Goal: Information Seeking & Learning: Learn about a topic

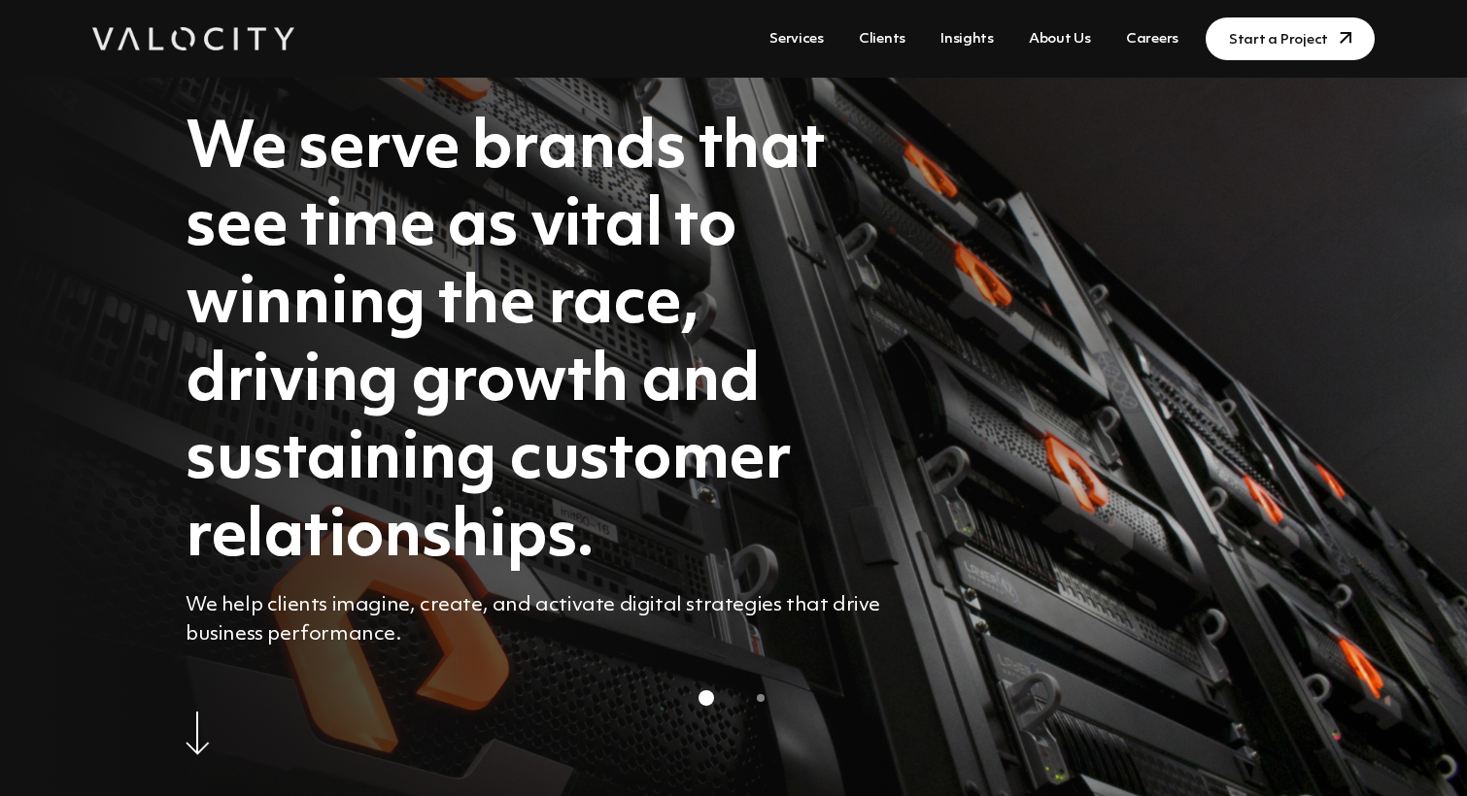
click at [816, 45] on link "Services" at bounding box center [797, 39] width 70 height 36
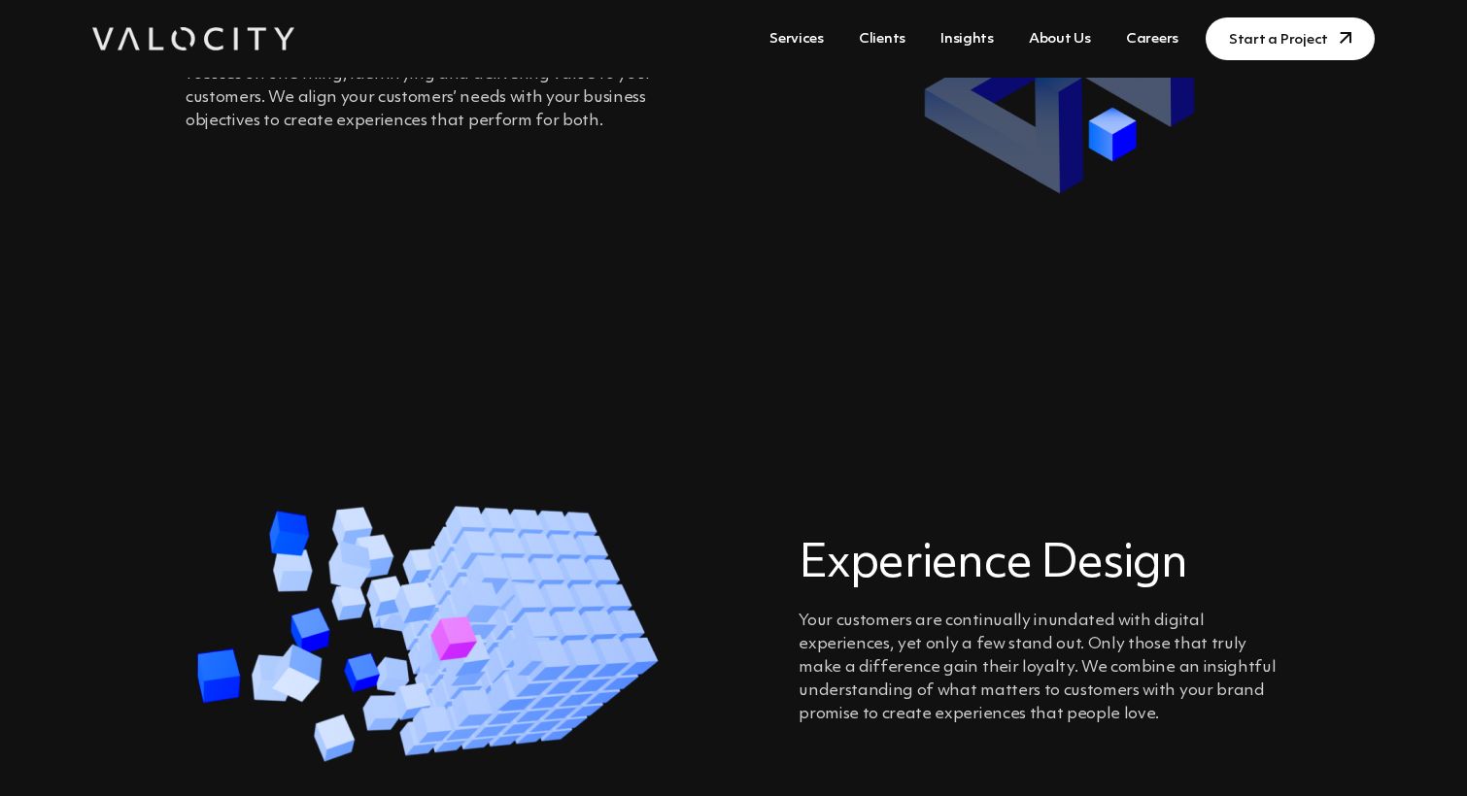
scroll to position [970, 0]
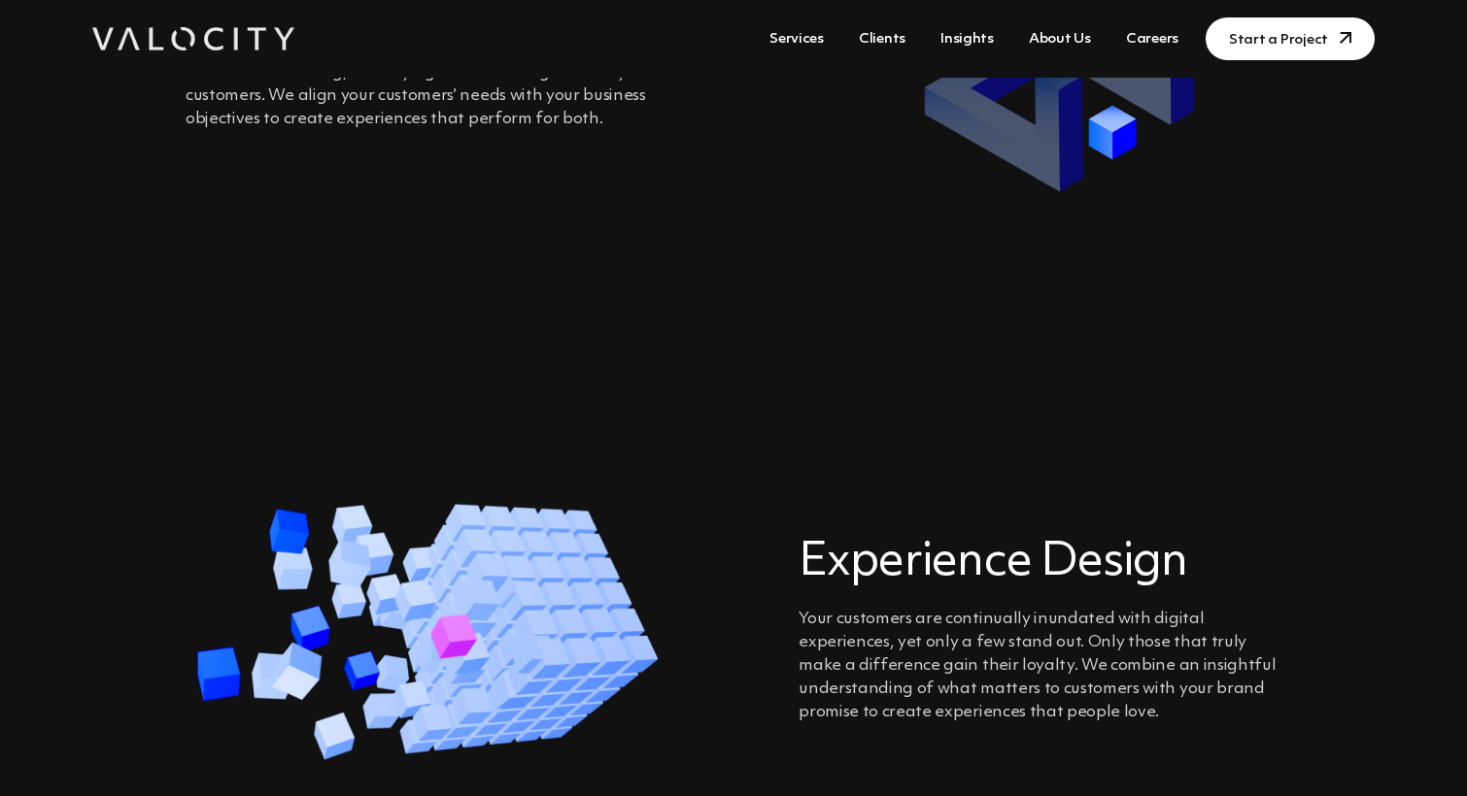
click at [810, 36] on link "Services" at bounding box center [797, 39] width 70 height 36
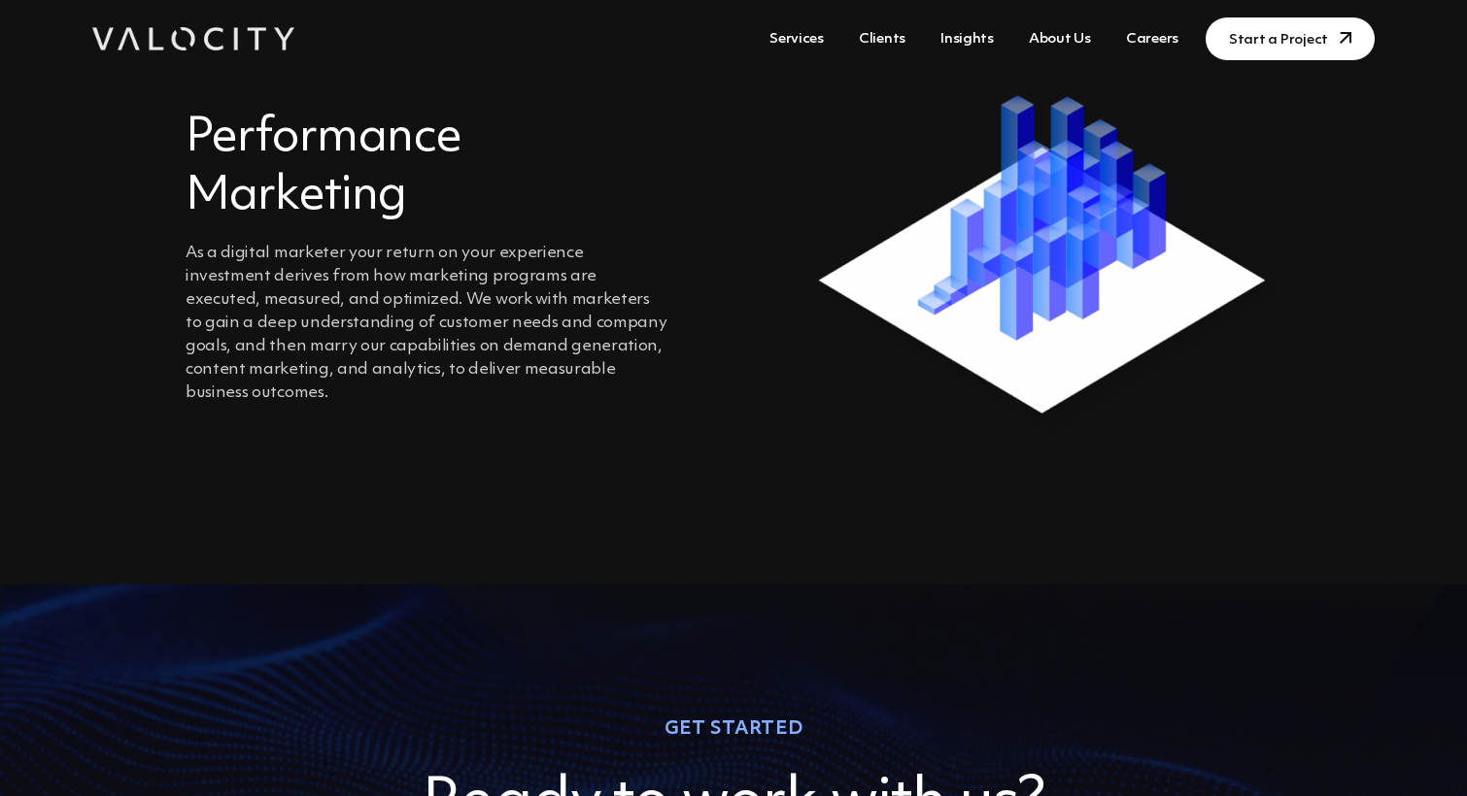
scroll to position [3140, 0]
